Goal: Information Seeking & Learning: Learn about a topic

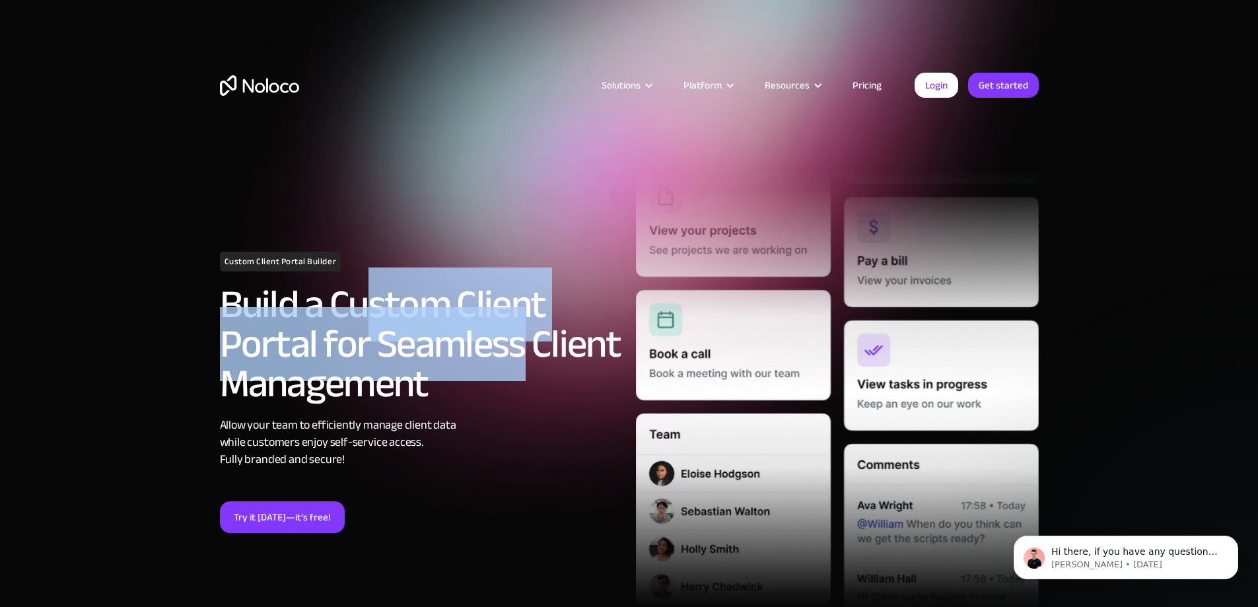
drag, startPoint x: 366, startPoint y: 341, endPoint x: 521, endPoint y: 344, distance: 154.6
click at [521, 344] on h2 "Build a Custom Client Portal for Seamless Client Management" at bounding box center [421, 344] width 403 height 119
click at [477, 366] on h2 "Build a Custom Client Portal for Seamless Client Management" at bounding box center [421, 344] width 403 height 119
click at [389, 347] on h2 "Build a Custom Client Portal for Seamless Client Management" at bounding box center [421, 344] width 403 height 119
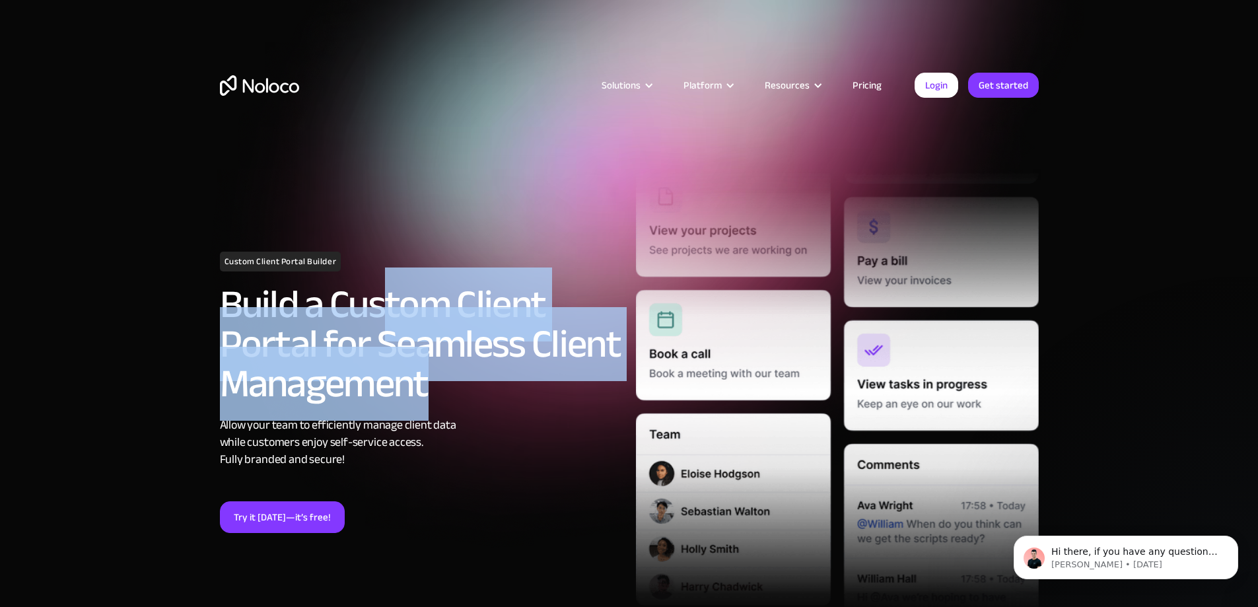
drag, startPoint x: 380, startPoint y: 344, endPoint x: 435, endPoint y: 385, distance: 68.9
click at [435, 385] on h2 "Build a Custom Client Portal for Seamless Client Management" at bounding box center [421, 344] width 403 height 119
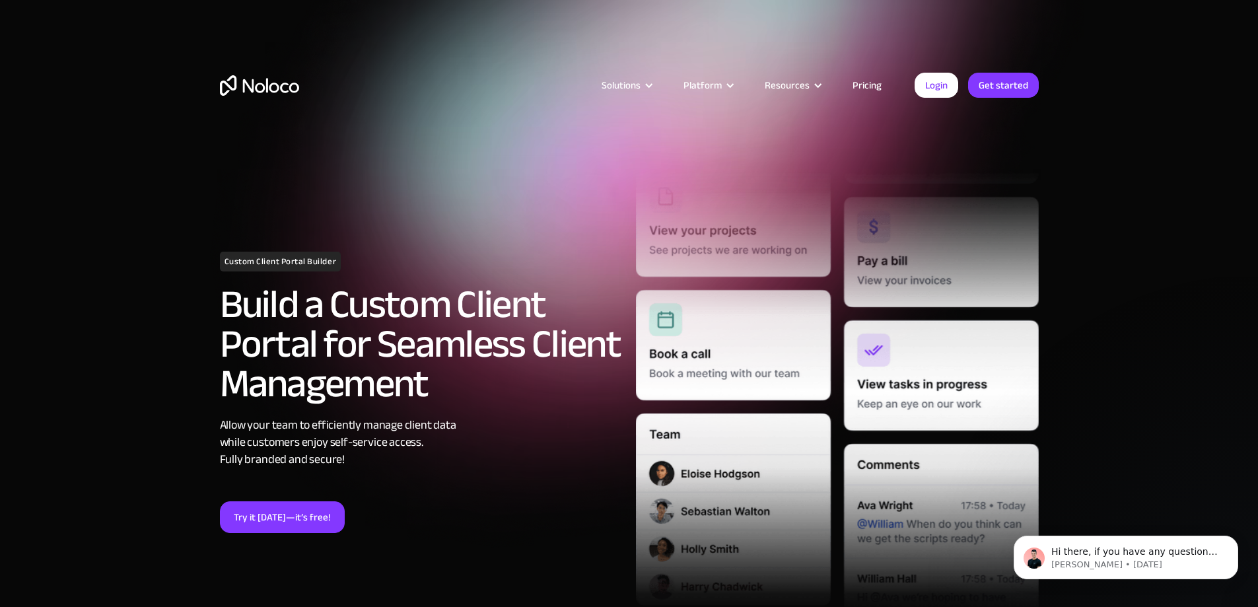
drag, startPoint x: 519, startPoint y: 123, endPoint x: 509, endPoint y: 149, distance: 27.6
click at [519, 124] on div "Solutions Use Cases Business Types Project Management Keep track of customers, …" at bounding box center [629, 85] width 845 height 104
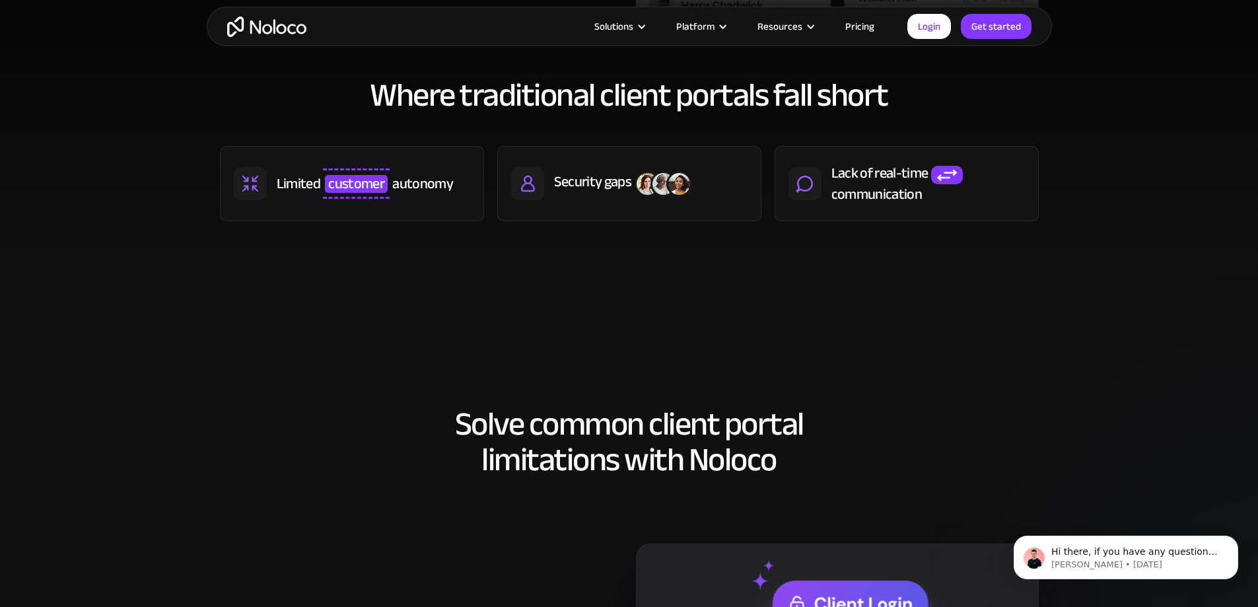
scroll to position [594, 0]
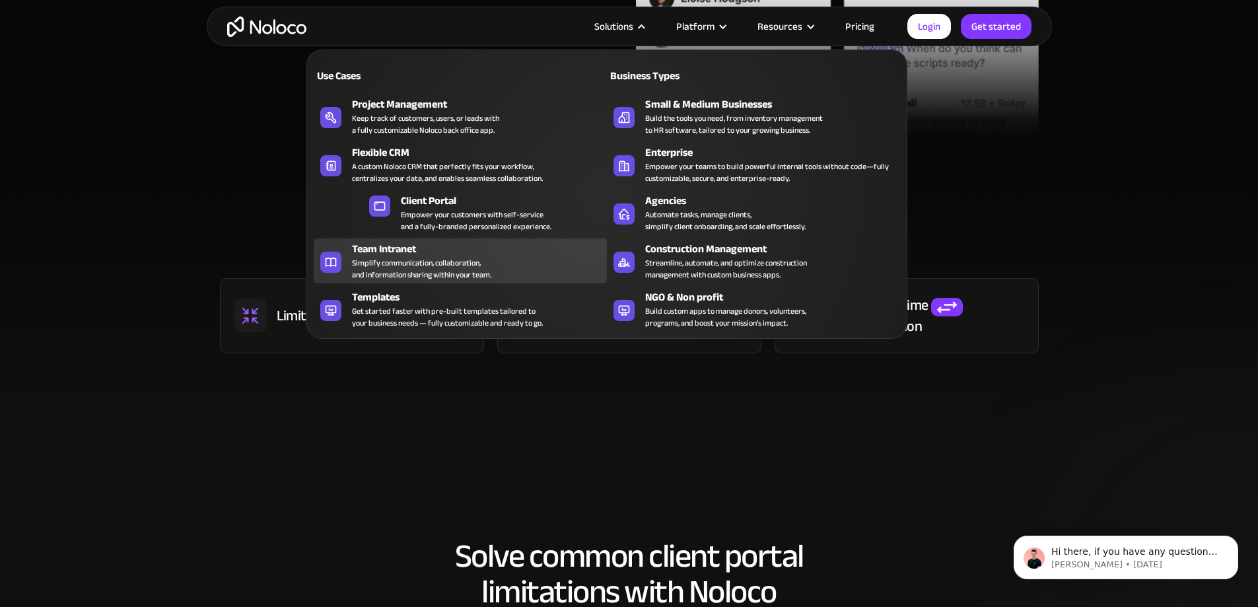
click at [399, 256] on div "Team Intranet" at bounding box center [482, 249] width 261 height 16
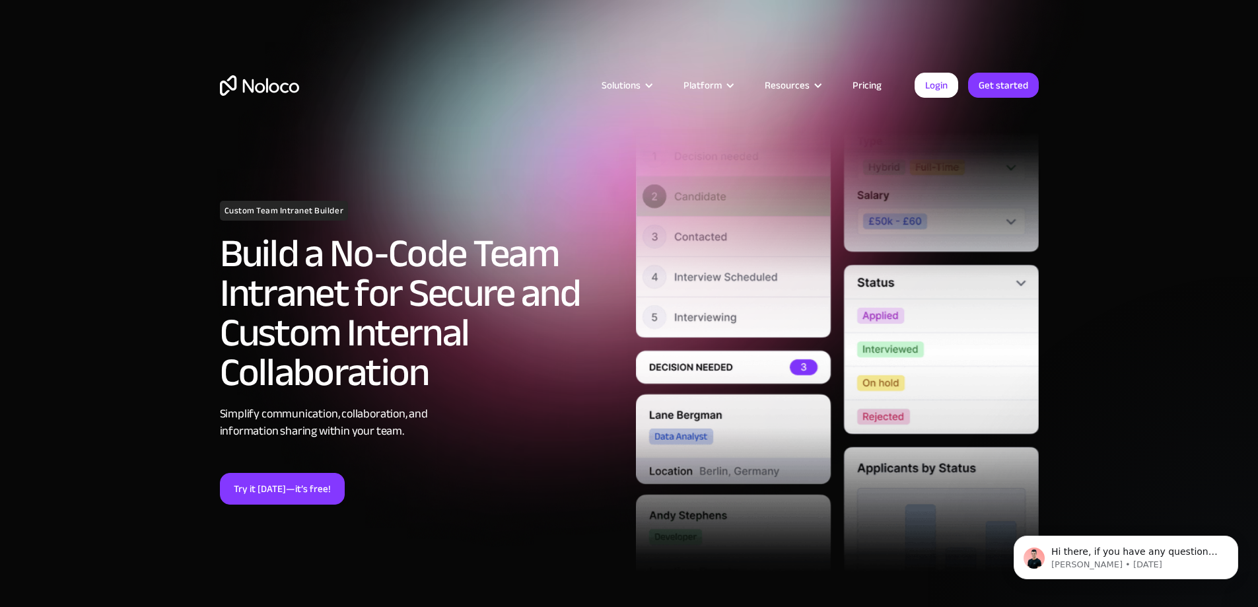
click at [860, 84] on link "Pricing" at bounding box center [867, 85] width 62 height 17
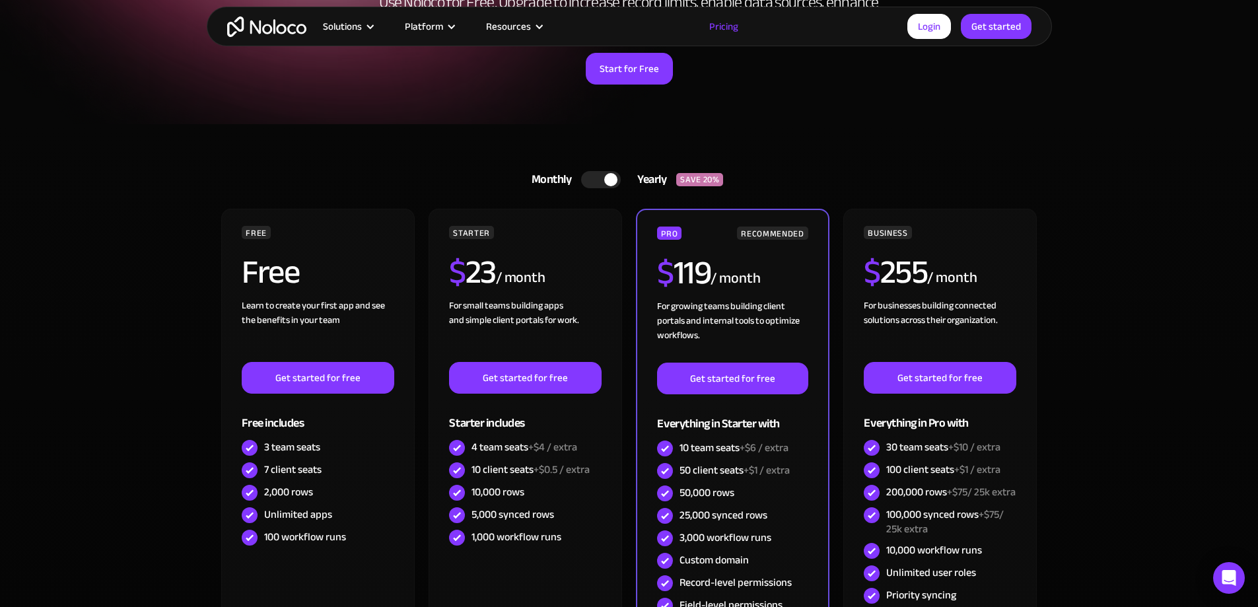
scroll to position [330, 0]
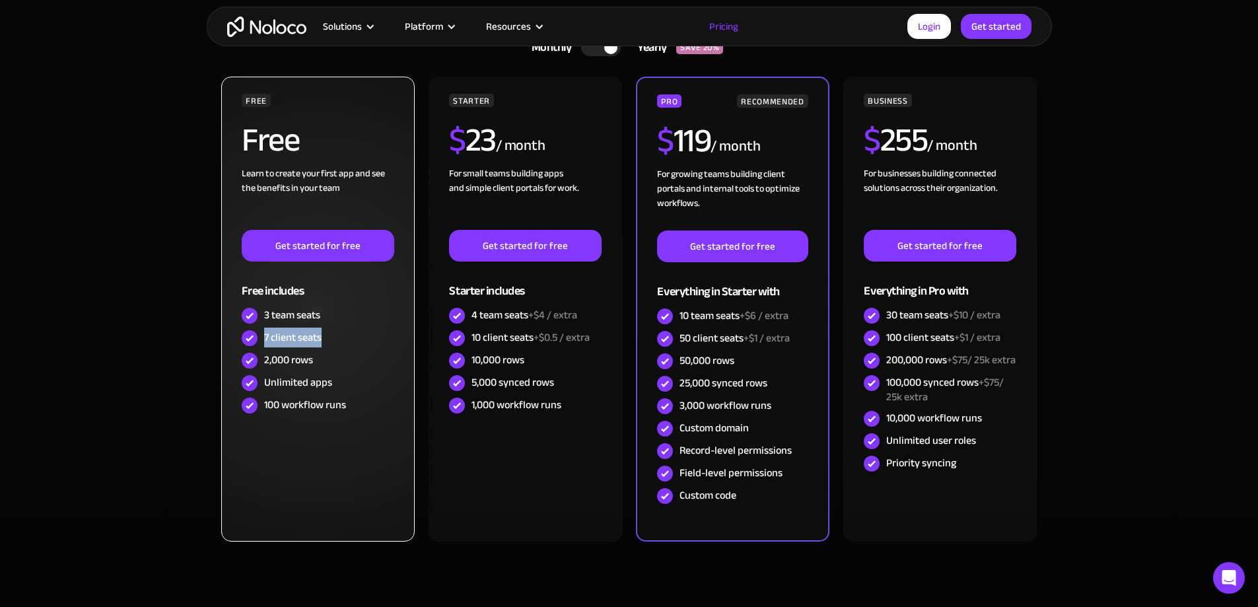
drag, startPoint x: 333, startPoint y: 339, endPoint x: 263, endPoint y: 333, distance: 70.9
click at [263, 333] on div "7 client seats" at bounding box center [318, 338] width 152 height 22
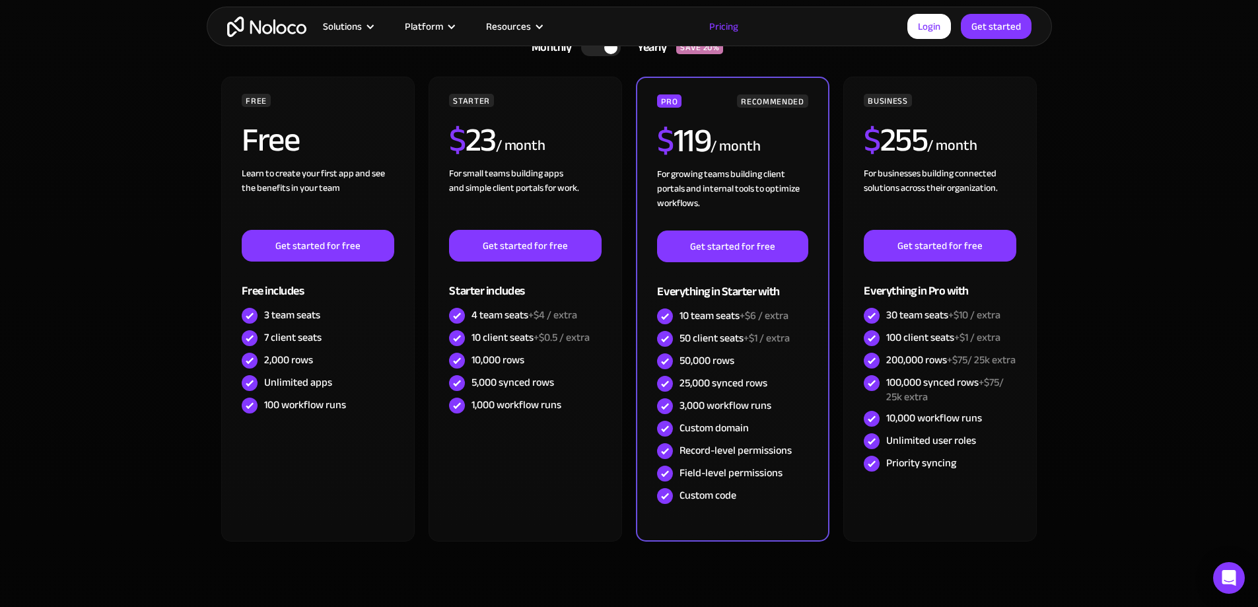
drag, startPoint x: 123, startPoint y: 304, endPoint x: 127, endPoint y: 309, distance: 7.0
click at [123, 304] on section "Monthly Yearly SAVE 20% Monthly Yearly SAVE 20% FREE Free Learn to create your …" at bounding box center [629, 321] width 1258 height 659
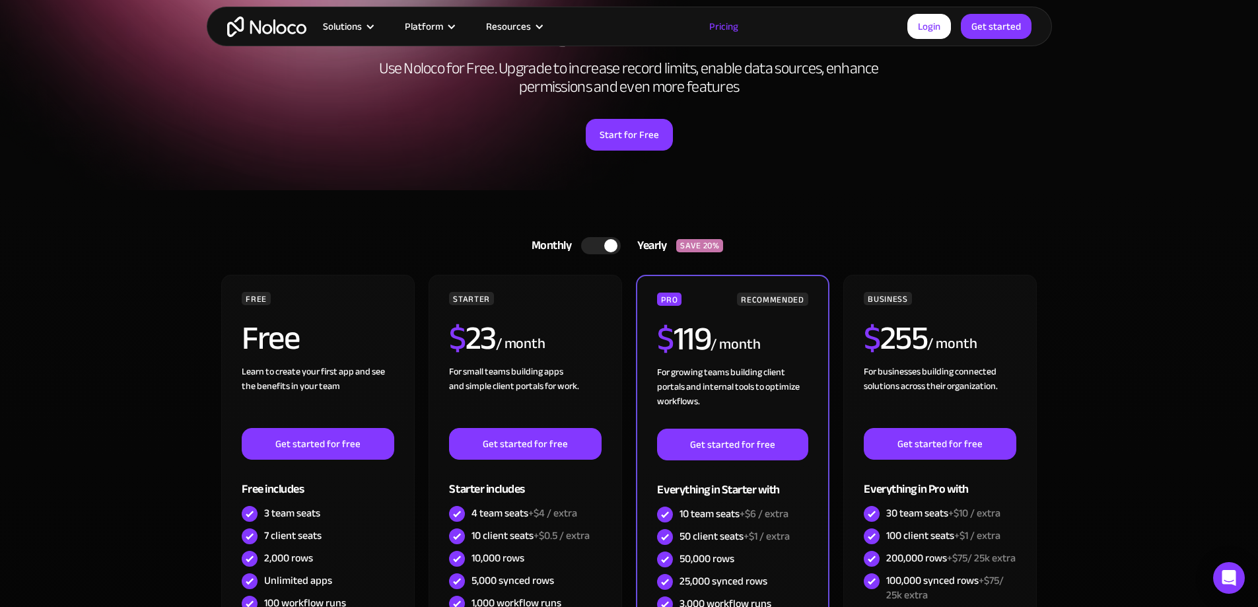
scroll to position [0, 0]
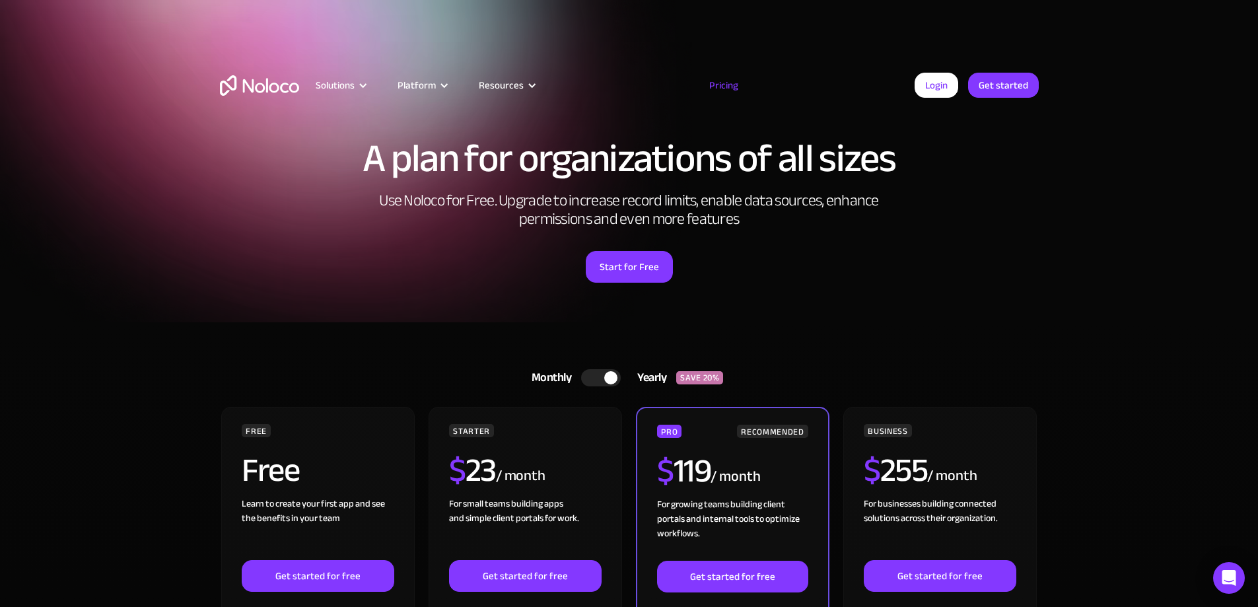
click at [203, 238] on section "A plan for organizations of all sizes Use Noloco for Free. Upgrade to increase …" at bounding box center [629, 161] width 1258 height 322
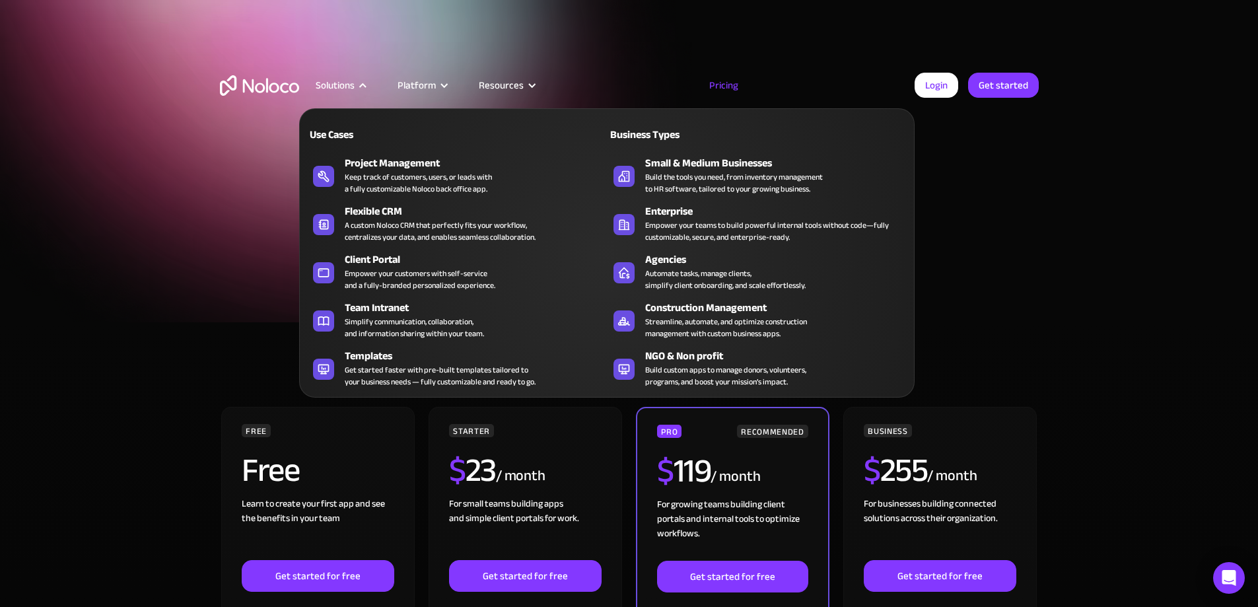
click at [338, 80] on div "Solutions" at bounding box center [335, 85] width 39 height 17
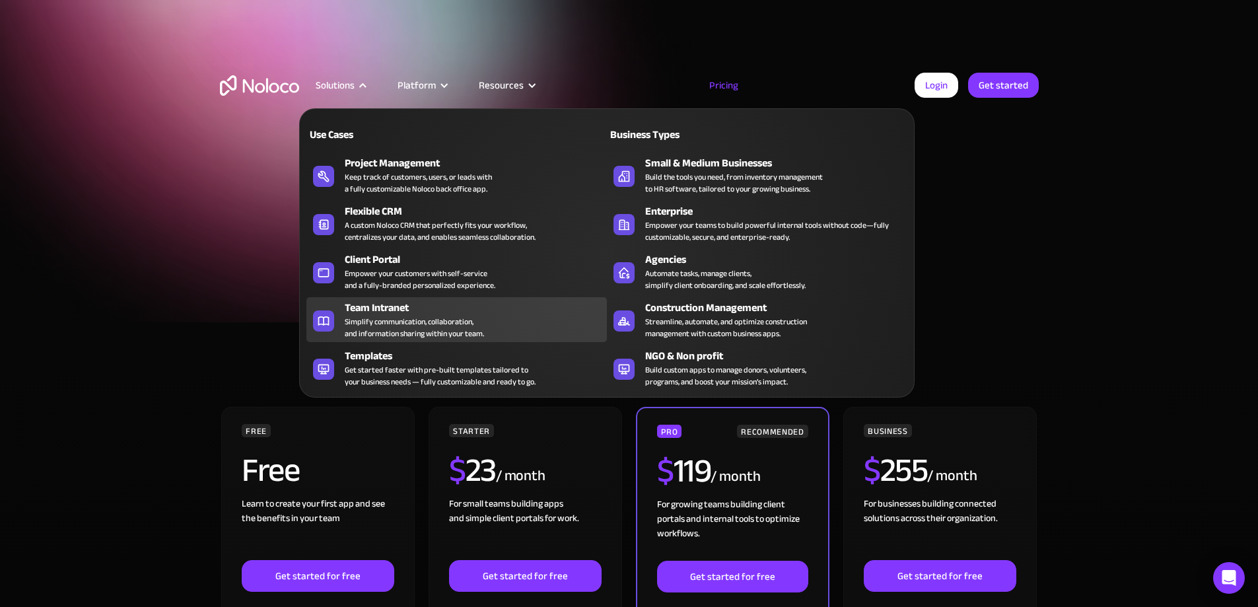
click at [383, 325] on div "Simplify communication, collaboration, and information sharing within your team." at bounding box center [414, 328] width 139 height 24
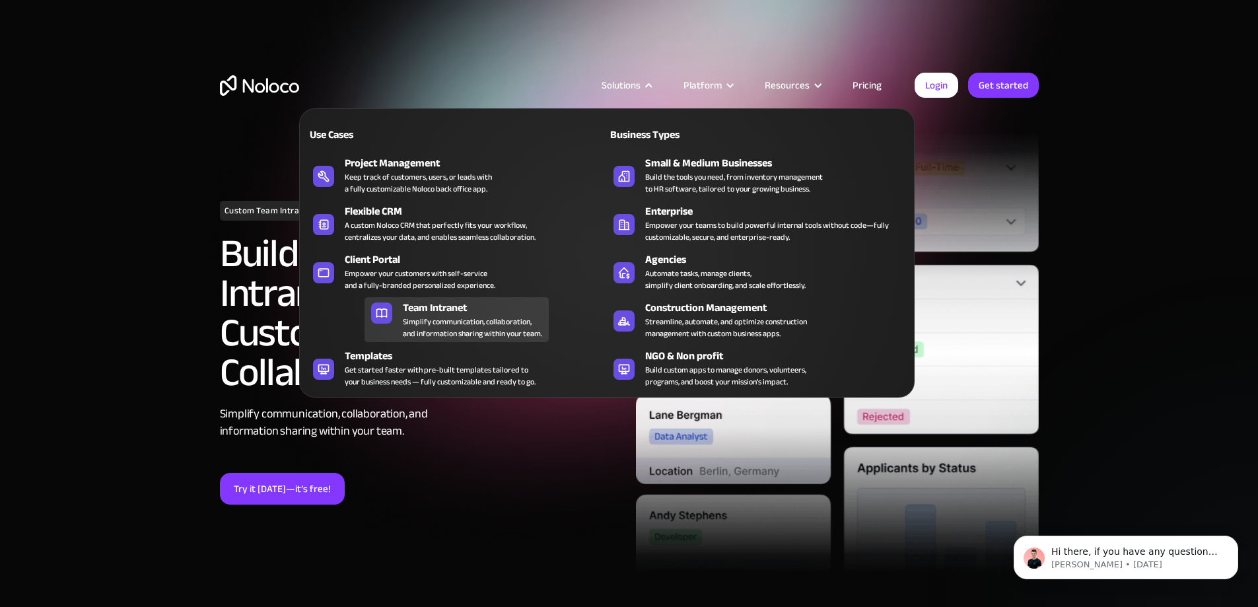
click at [448, 330] on div "Simplify communication, collaboration, and information sharing within your team." at bounding box center [472, 328] width 139 height 24
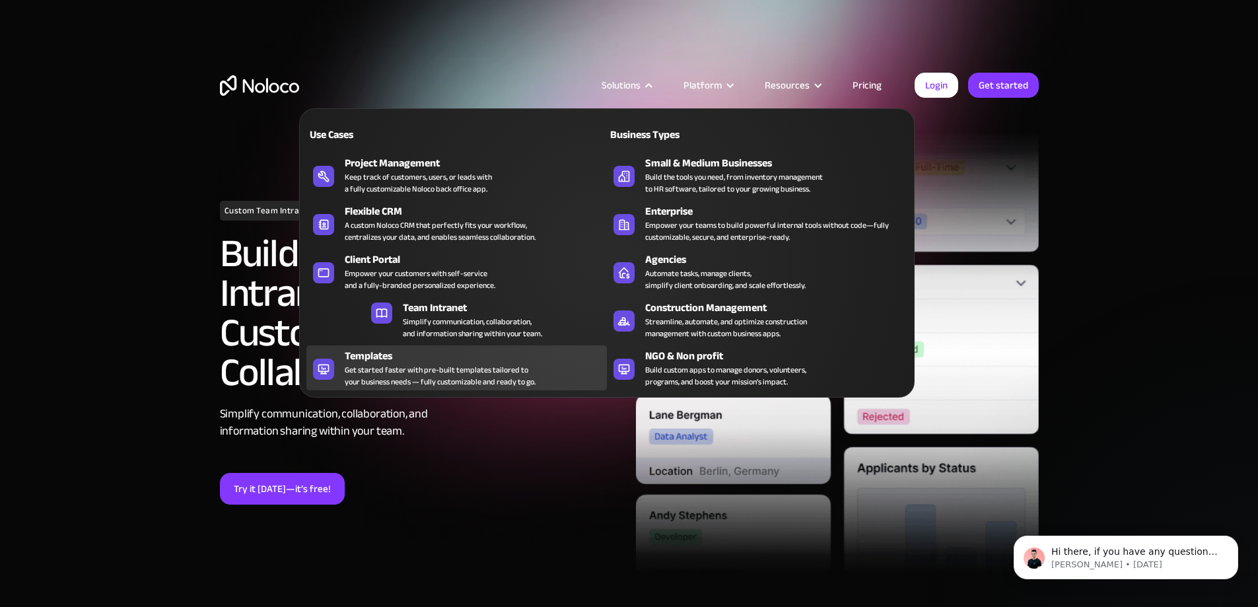
click at [405, 380] on div "Get started faster with pre-built templates tailored to your business needs — f…" at bounding box center [440, 376] width 191 height 24
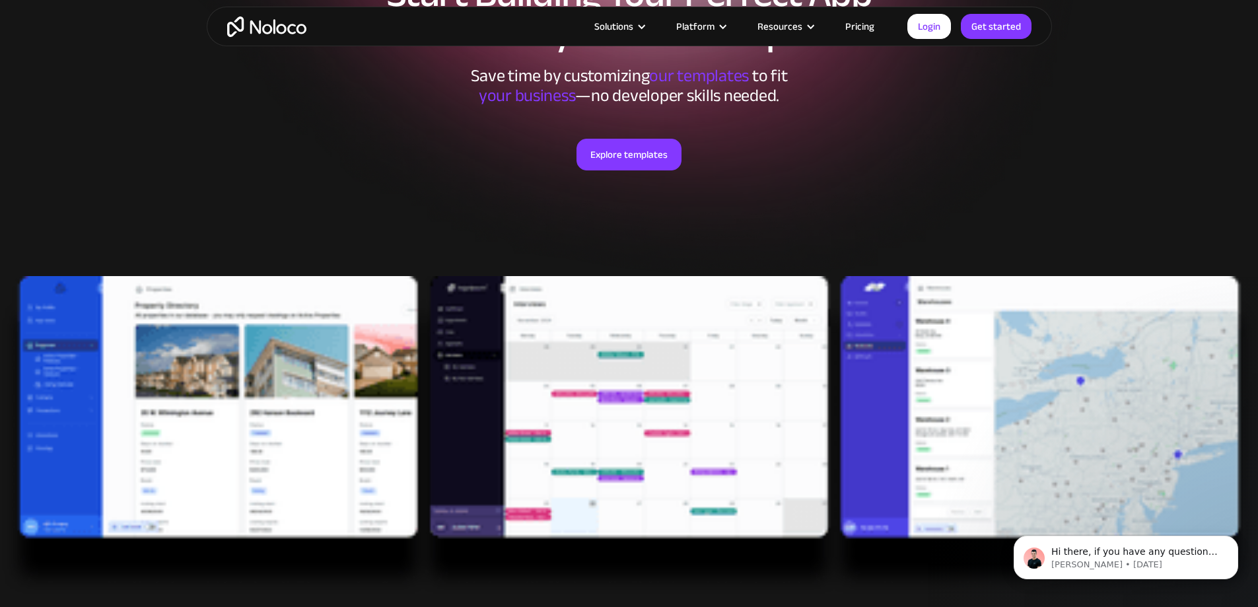
scroll to position [264, 0]
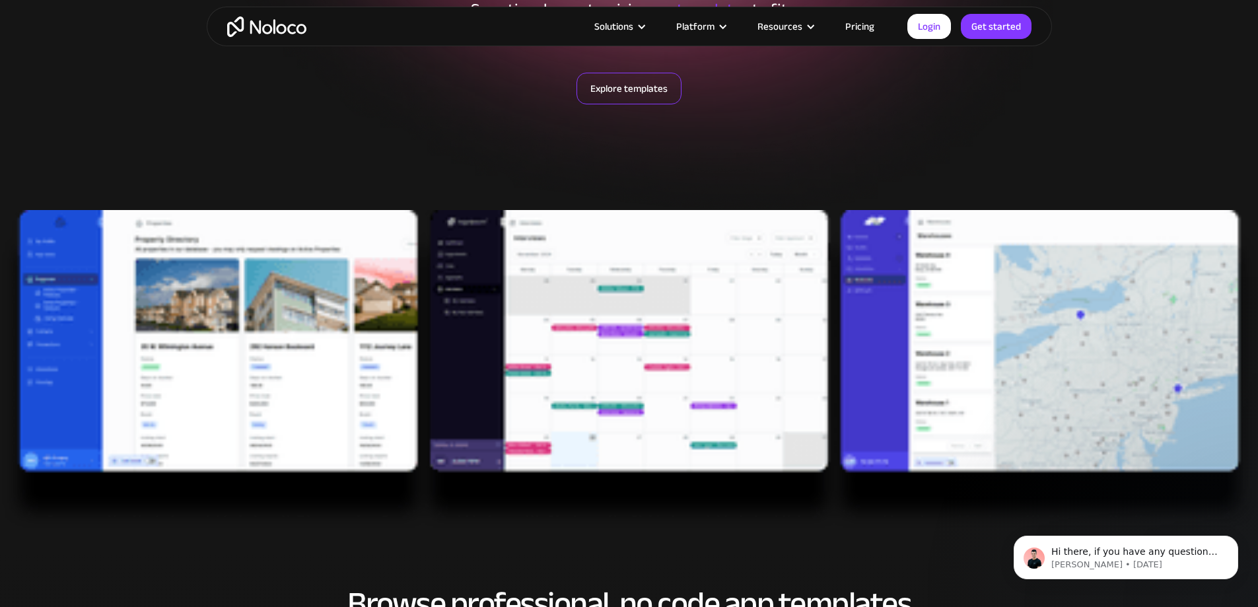
click at [598, 94] on link "Explore templates" at bounding box center [628, 89] width 105 height 32
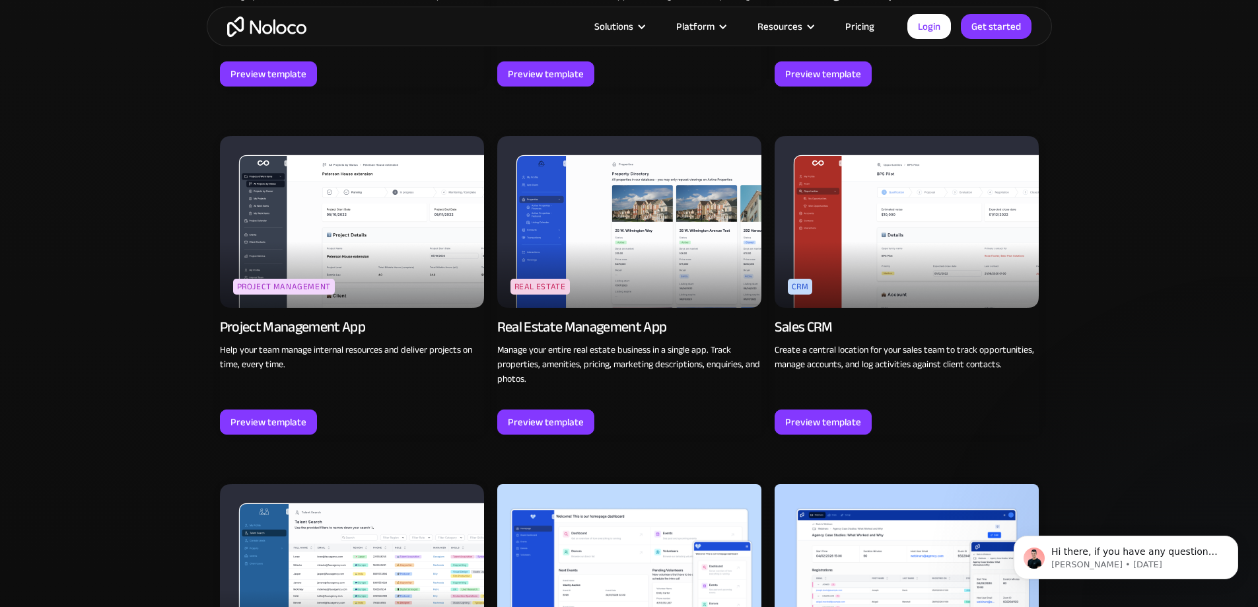
scroll to position [2065, 0]
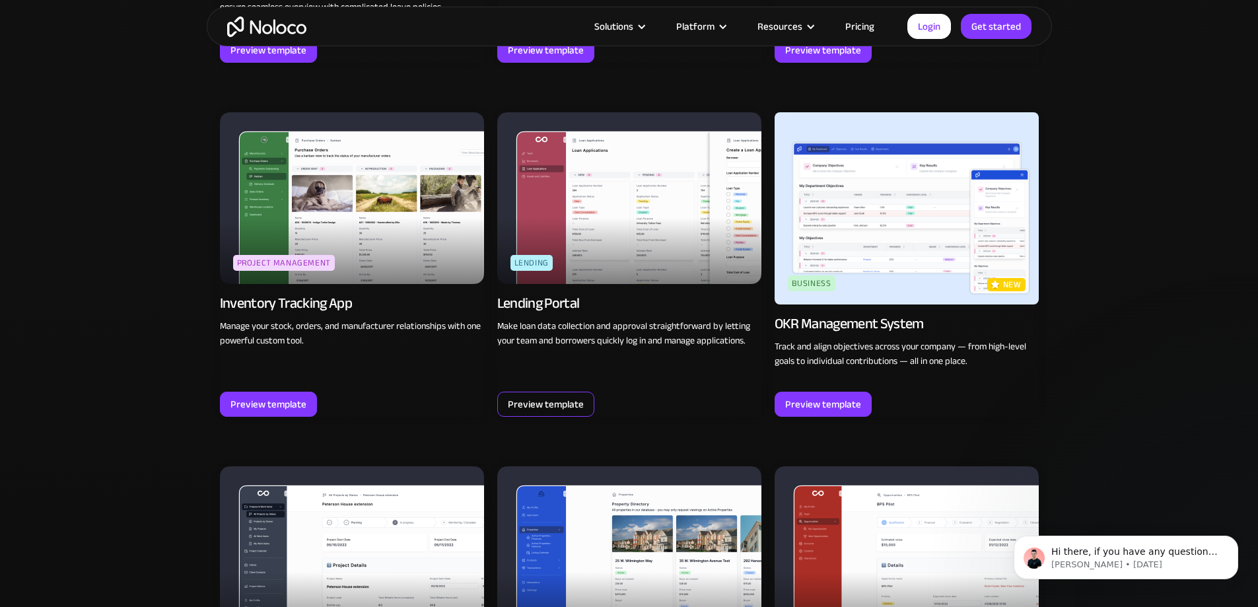
click at [532, 396] on div "Preview template" at bounding box center [546, 404] width 76 height 17
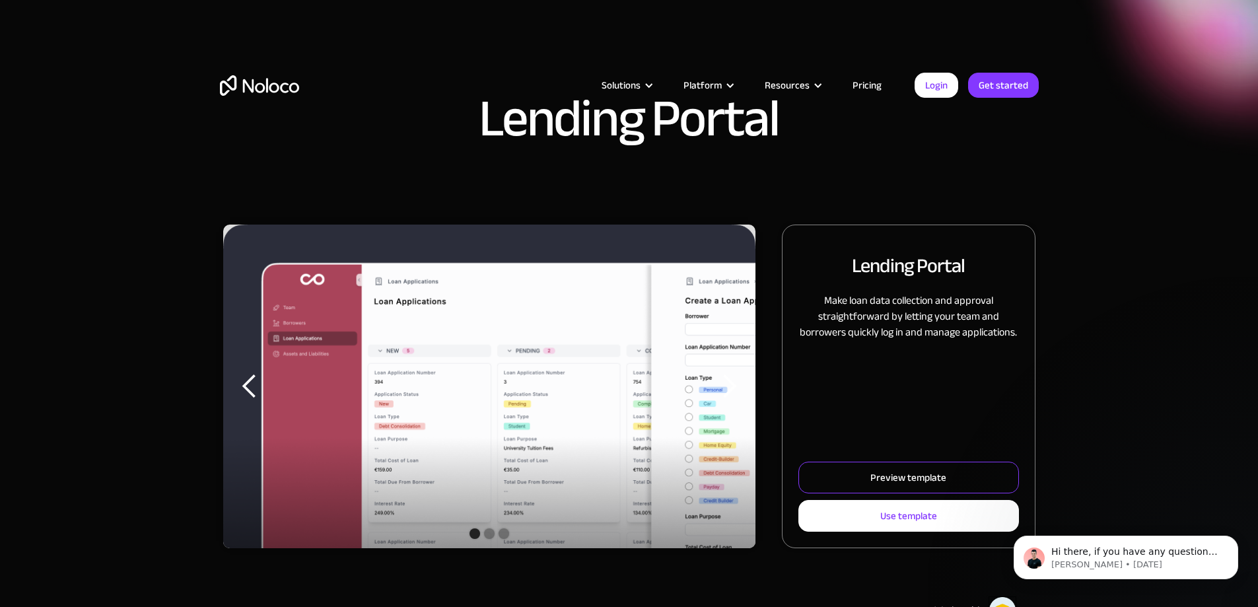
click at [870, 486] on div "Preview template" at bounding box center [908, 477] width 76 height 17
